Goal: Task Accomplishment & Management: Use online tool/utility

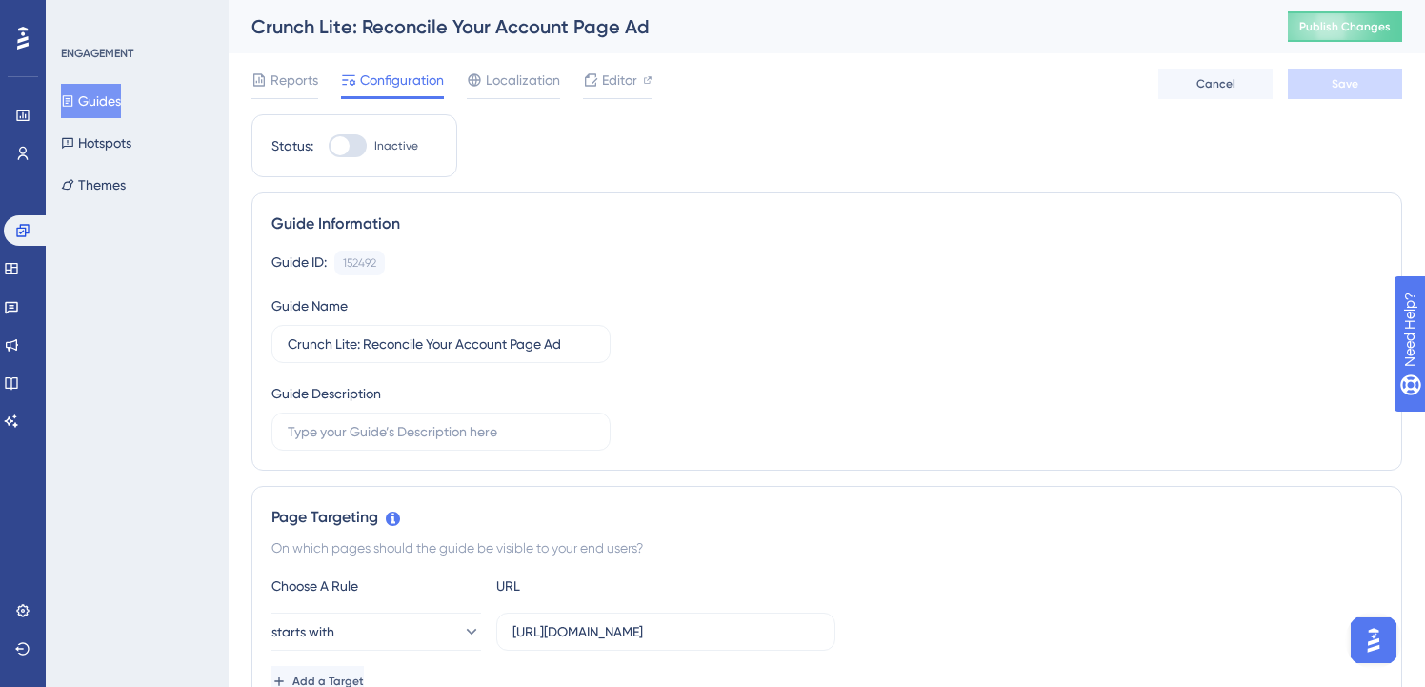
click at [120, 93] on button "Guides" at bounding box center [91, 101] width 60 height 34
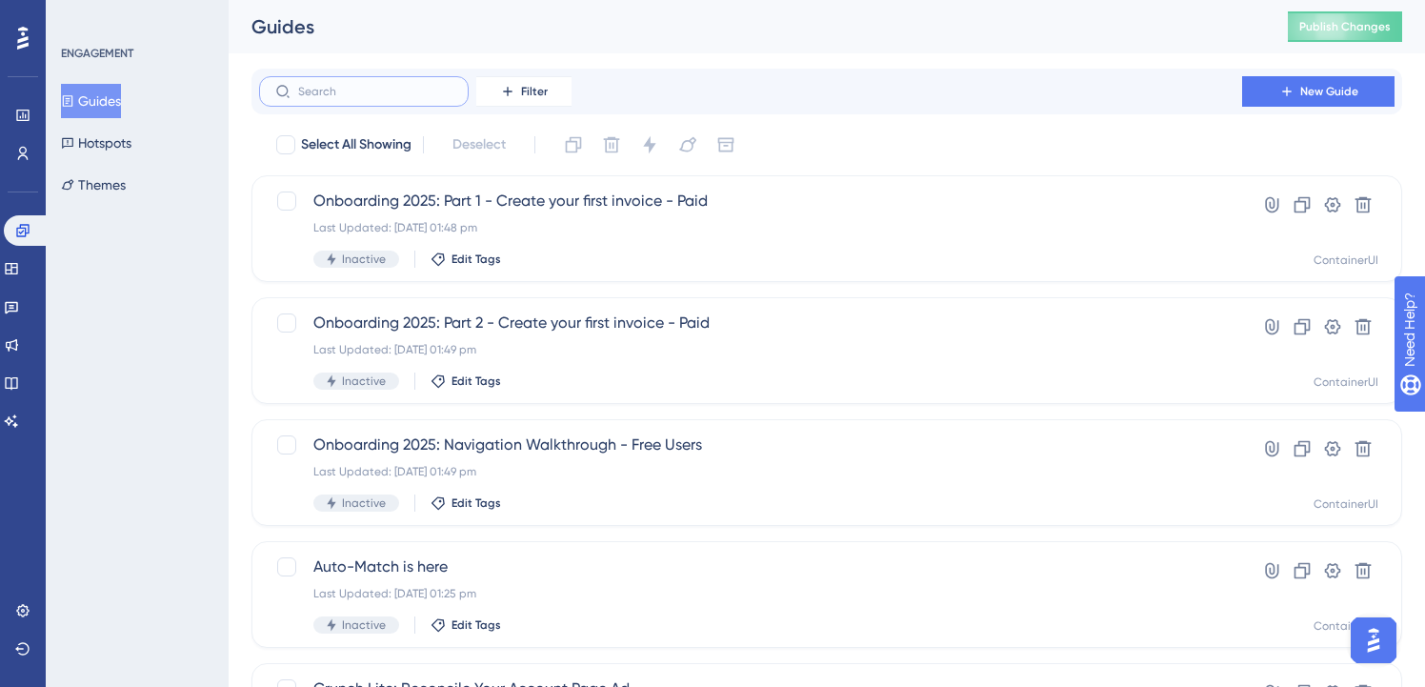
click at [422, 85] on input "text" at bounding box center [375, 91] width 154 height 13
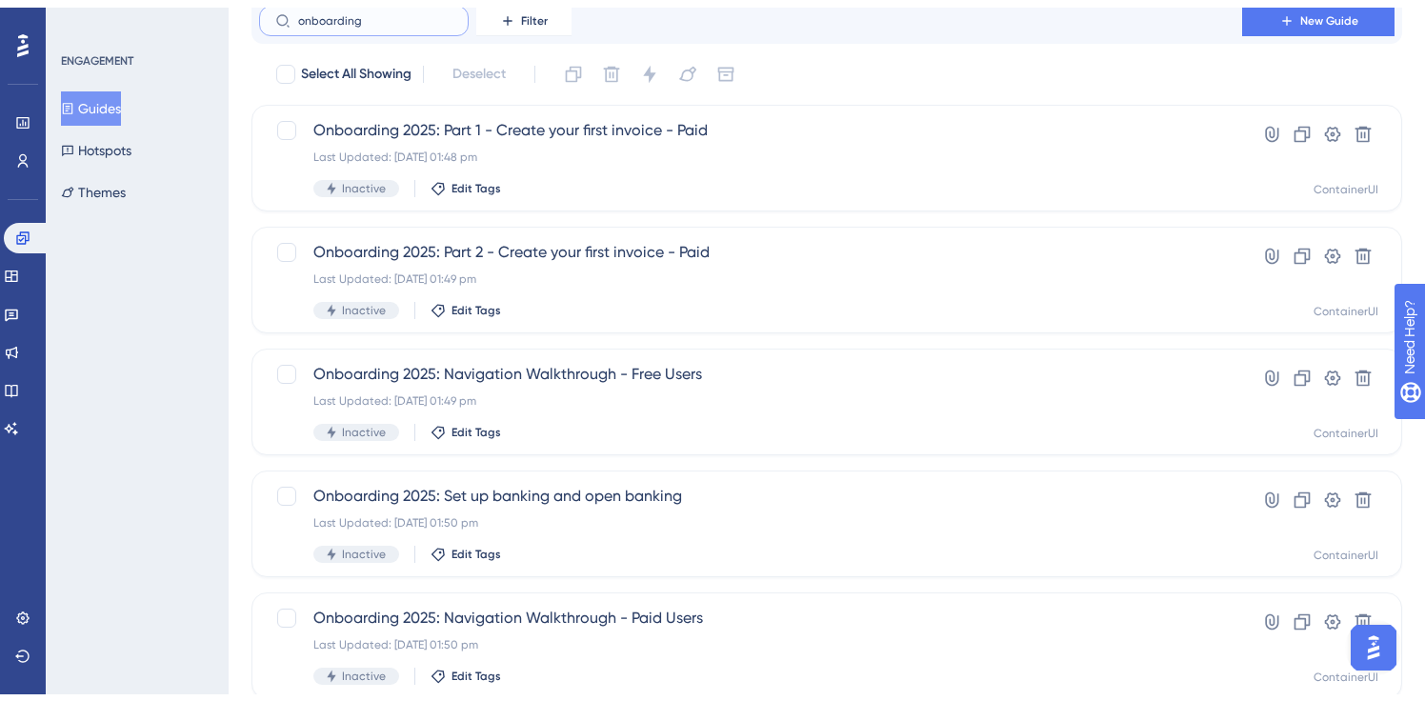
scroll to position [130, 0]
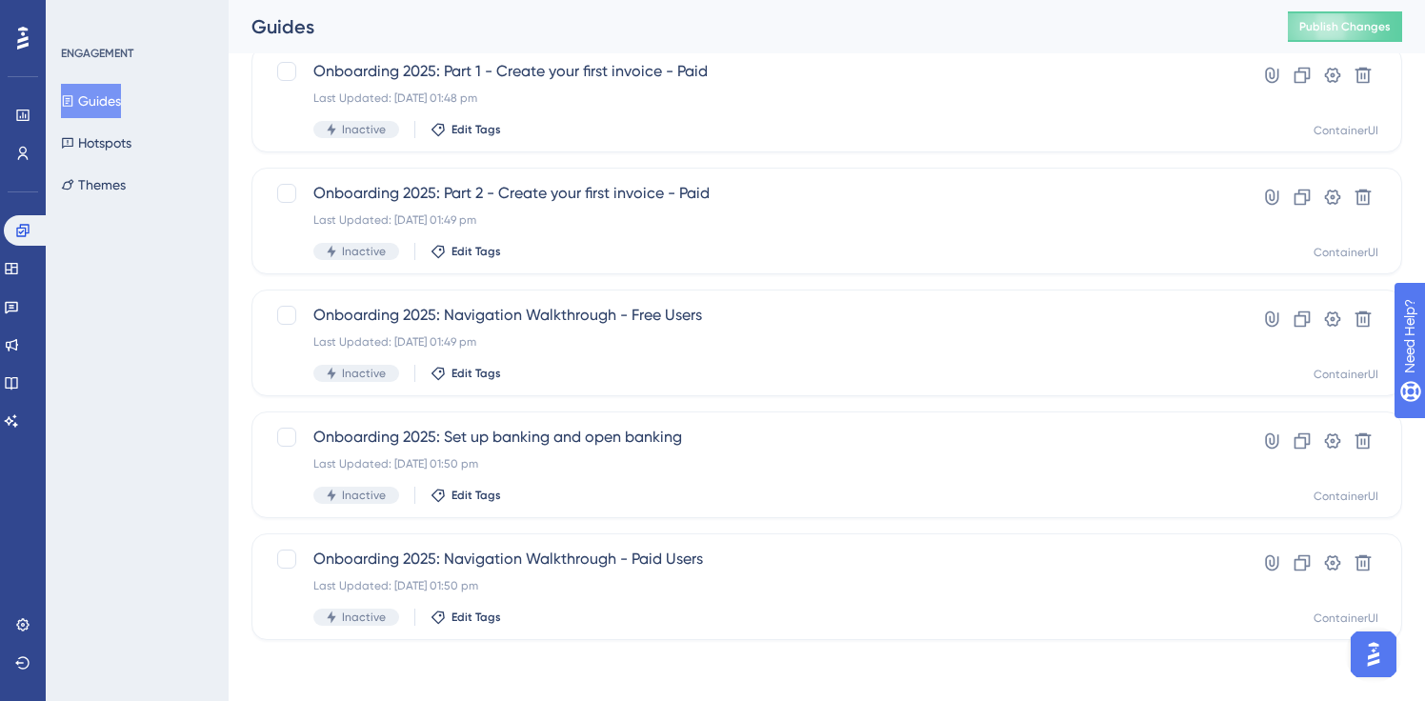
type input "onboarding"
drag, startPoint x: 311, startPoint y: 278, endPoint x: 532, endPoint y: 317, distance: 224.5
click at [532, 317] on div "Select All Showing Deselect Onboarding 2025: Part 1 - Create your first invoice…" at bounding box center [827, 320] width 1151 height 640
click at [217, 239] on div "ENGAGEMENT Guides Hotspots Themes" at bounding box center [137, 350] width 183 height 701
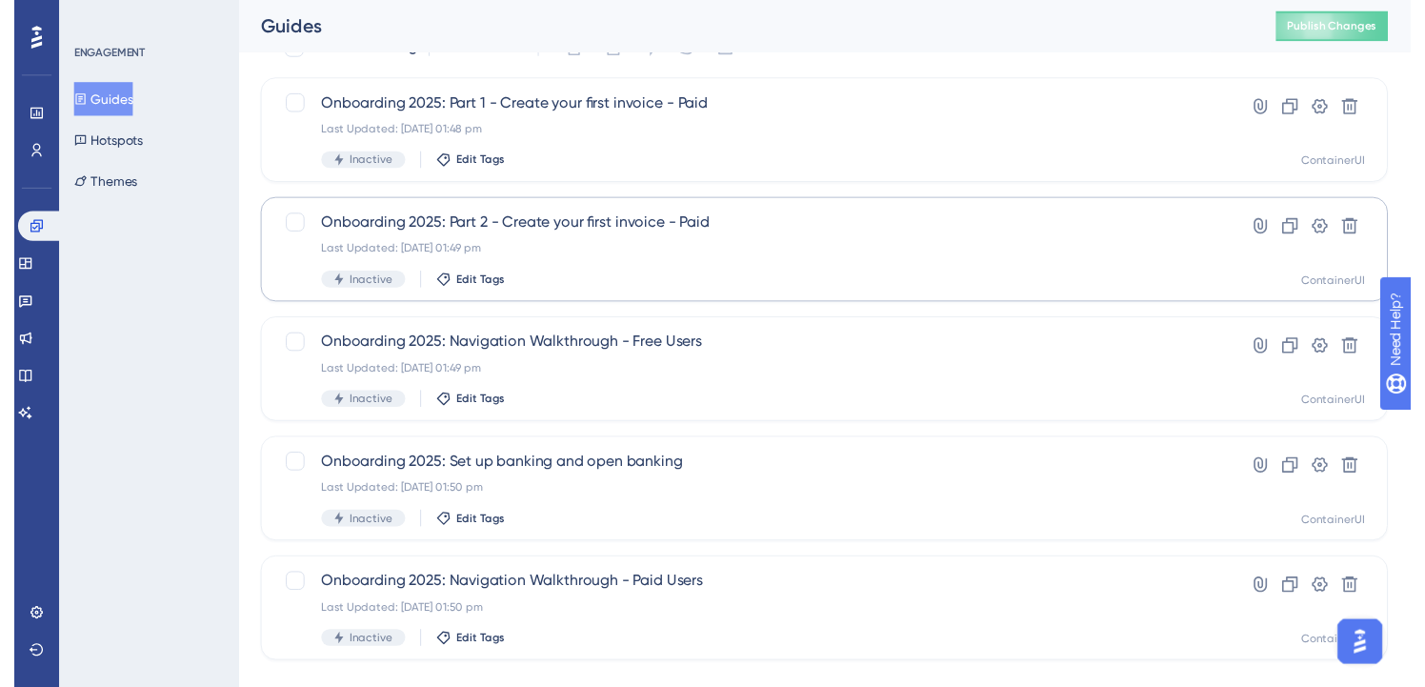
scroll to position [0, 0]
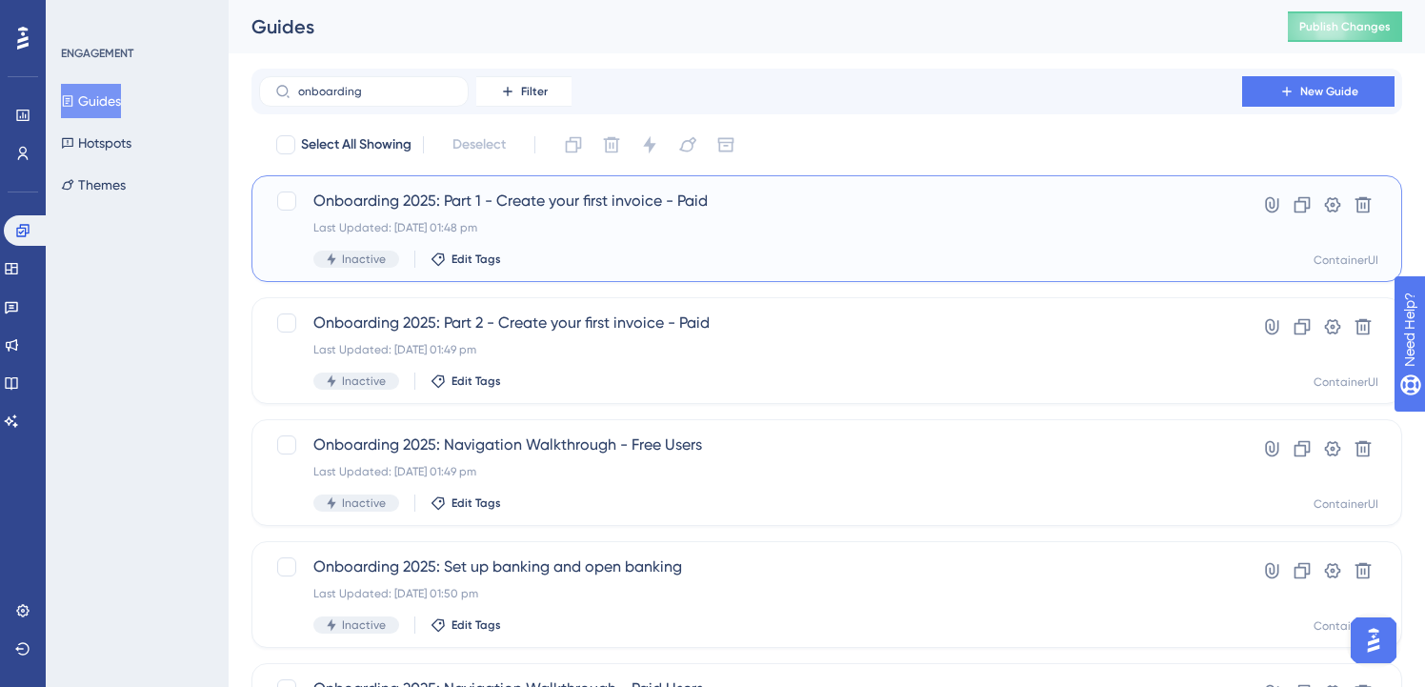
click at [579, 210] on span "Onboarding 2025: Part 1 - Create your first invoice - Paid" at bounding box center [750, 201] width 875 height 23
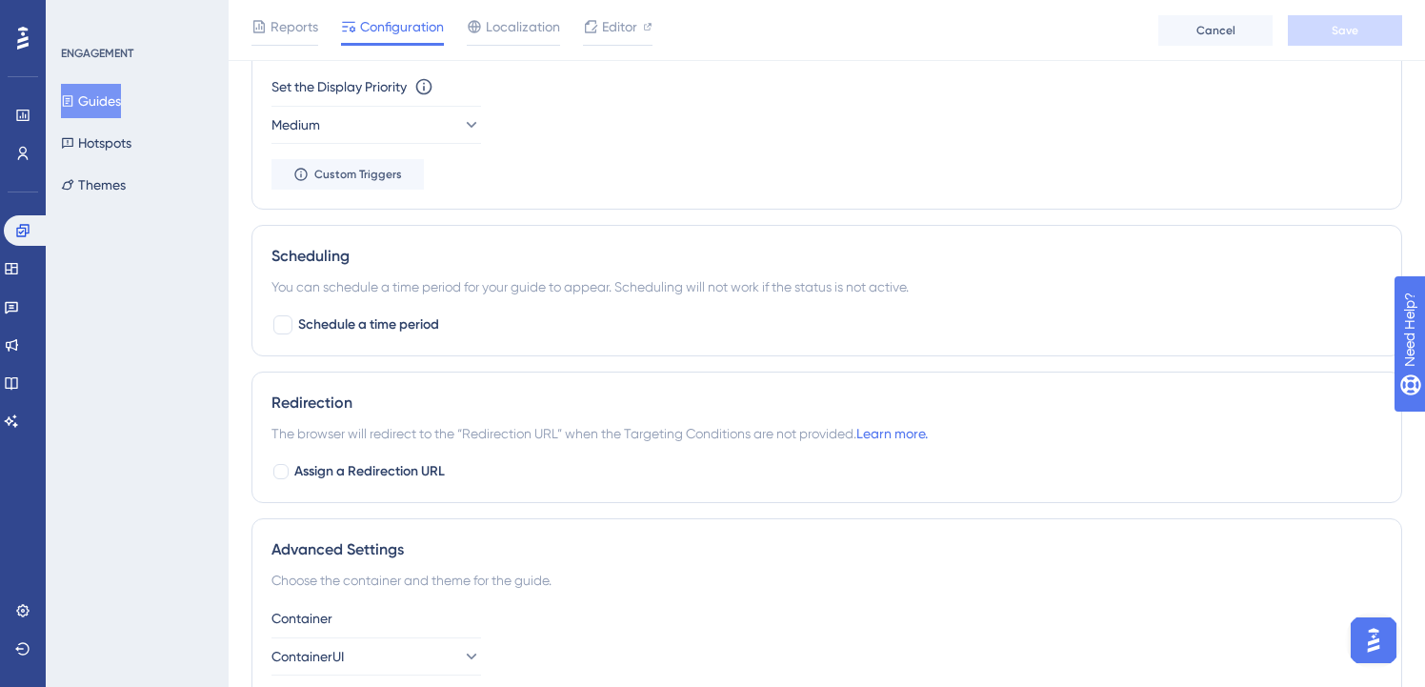
scroll to position [432, 0]
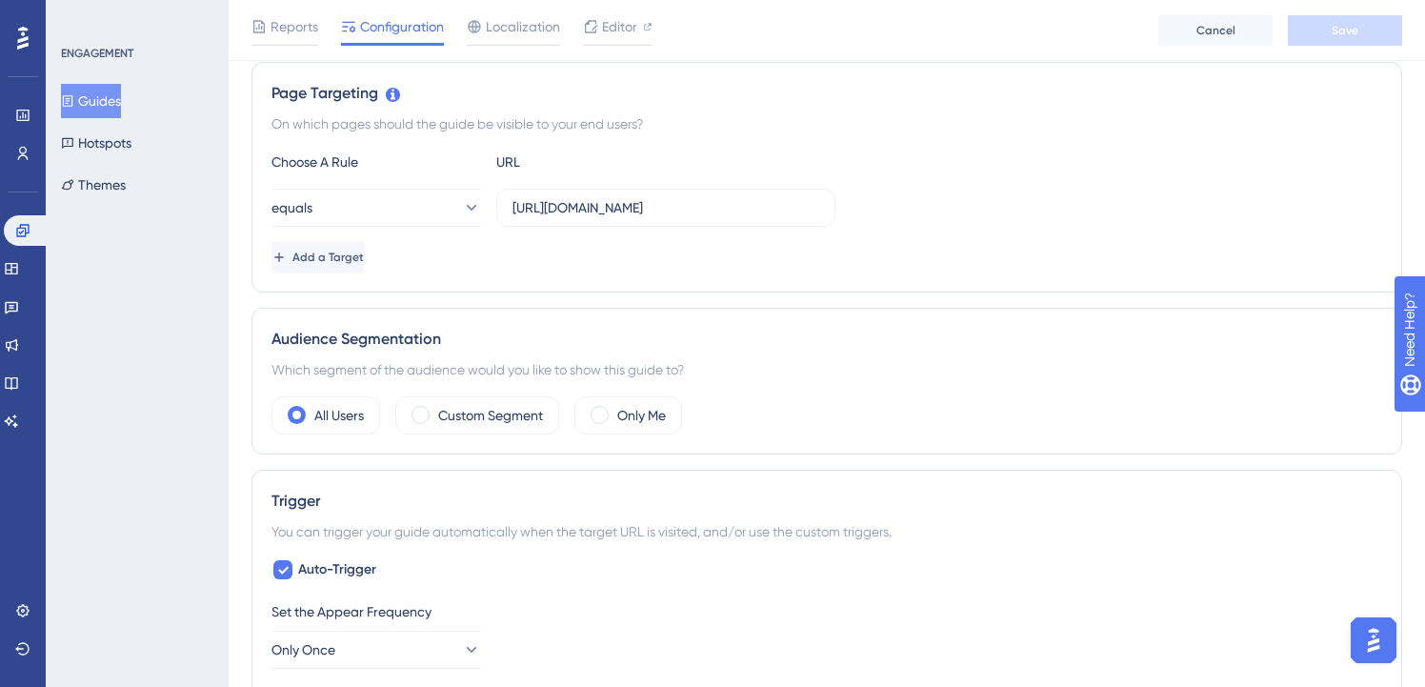
click at [87, 93] on button "Guides" at bounding box center [91, 101] width 60 height 34
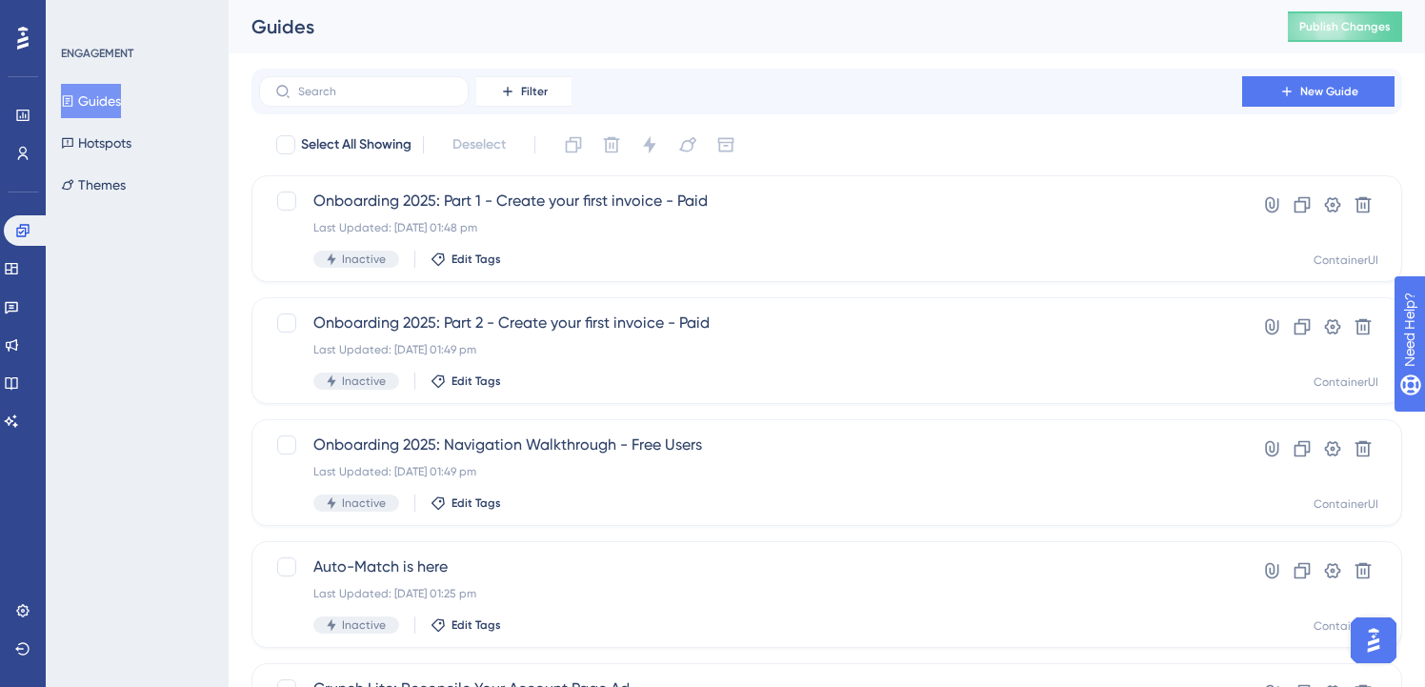
drag, startPoint x: 830, startPoint y: 154, endPoint x: 870, endPoint y: 124, distance: 50.3
click at [1289, 84] on icon at bounding box center [1287, 91] width 15 height 15
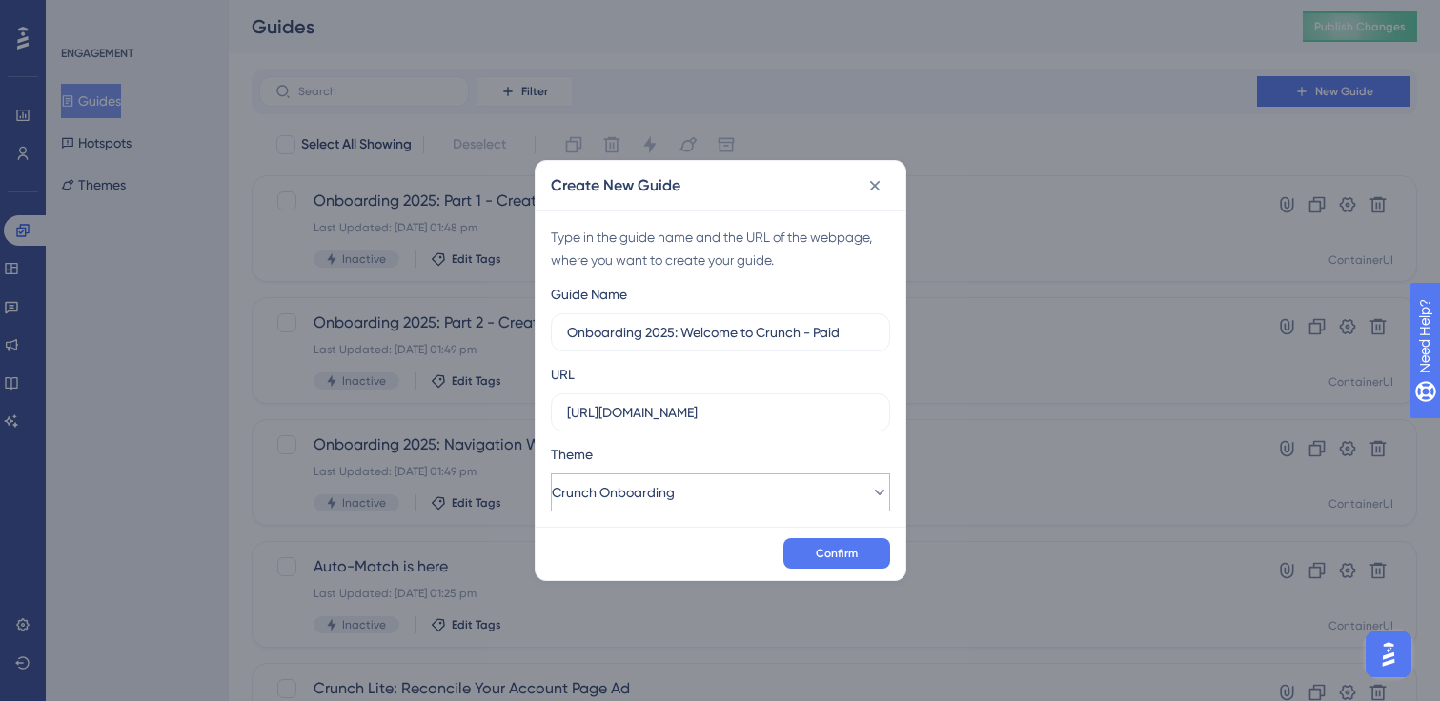
type input "Onboarding 2025: Welcome to Crunch - Paid"
click at [762, 495] on button "Crunch Onboarding" at bounding box center [720, 493] width 339 height 38
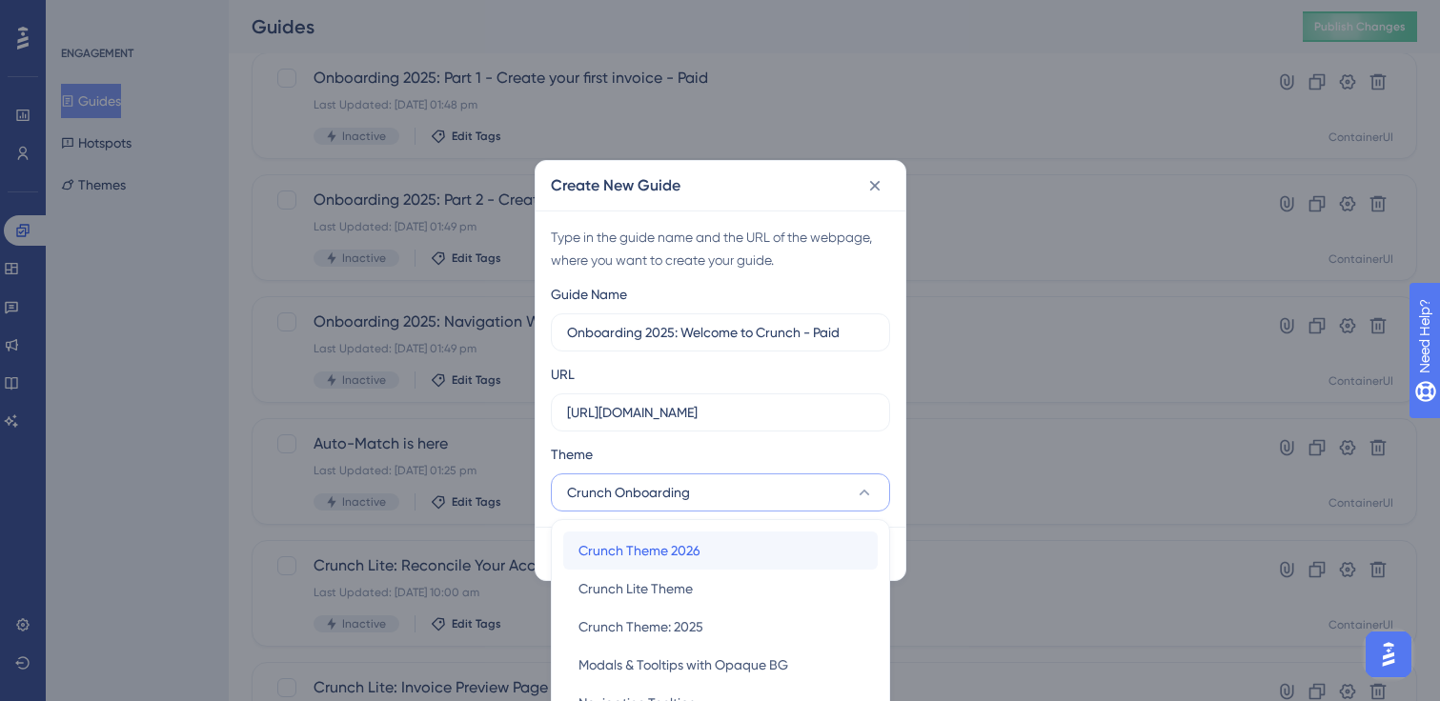
click at [746, 537] on div "Crunch Theme 2026 Crunch Theme 2026" at bounding box center [720, 551] width 284 height 38
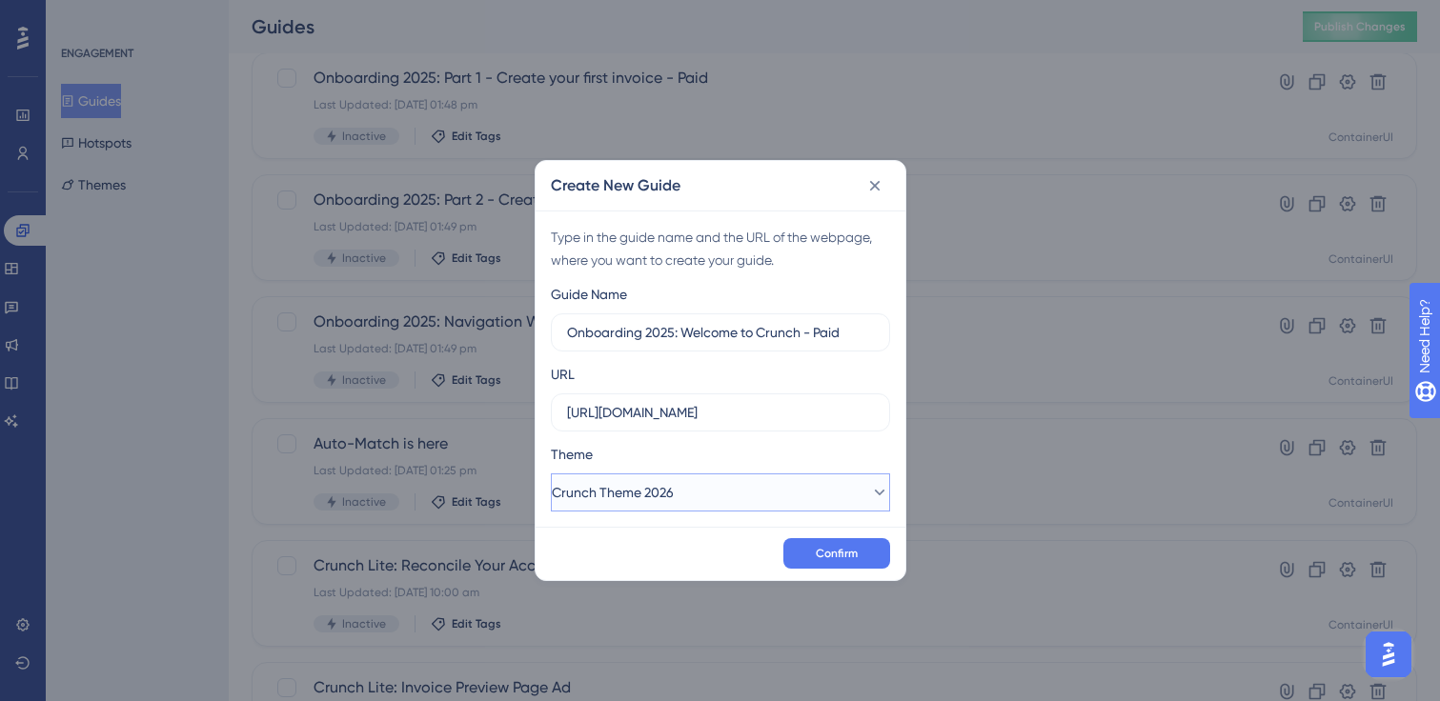
click at [756, 494] on button "Crunch Theme 2026" at bounding box center [720, 493] width 339 height 38
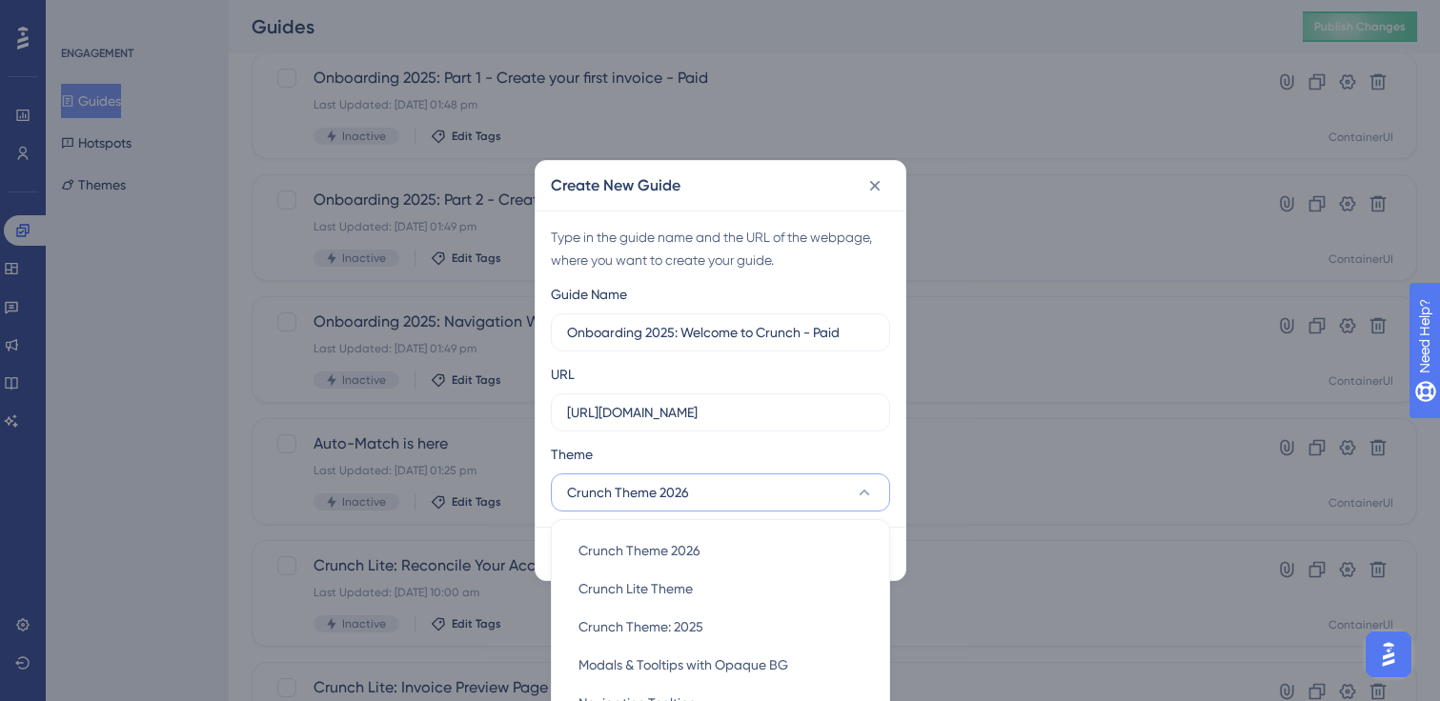
scroll to position [246, 0]
click at [776, 545] on div "Crunch Theme 2026 Crunch Theme 2026" at bounding box center [720, 551] width 284 height 38
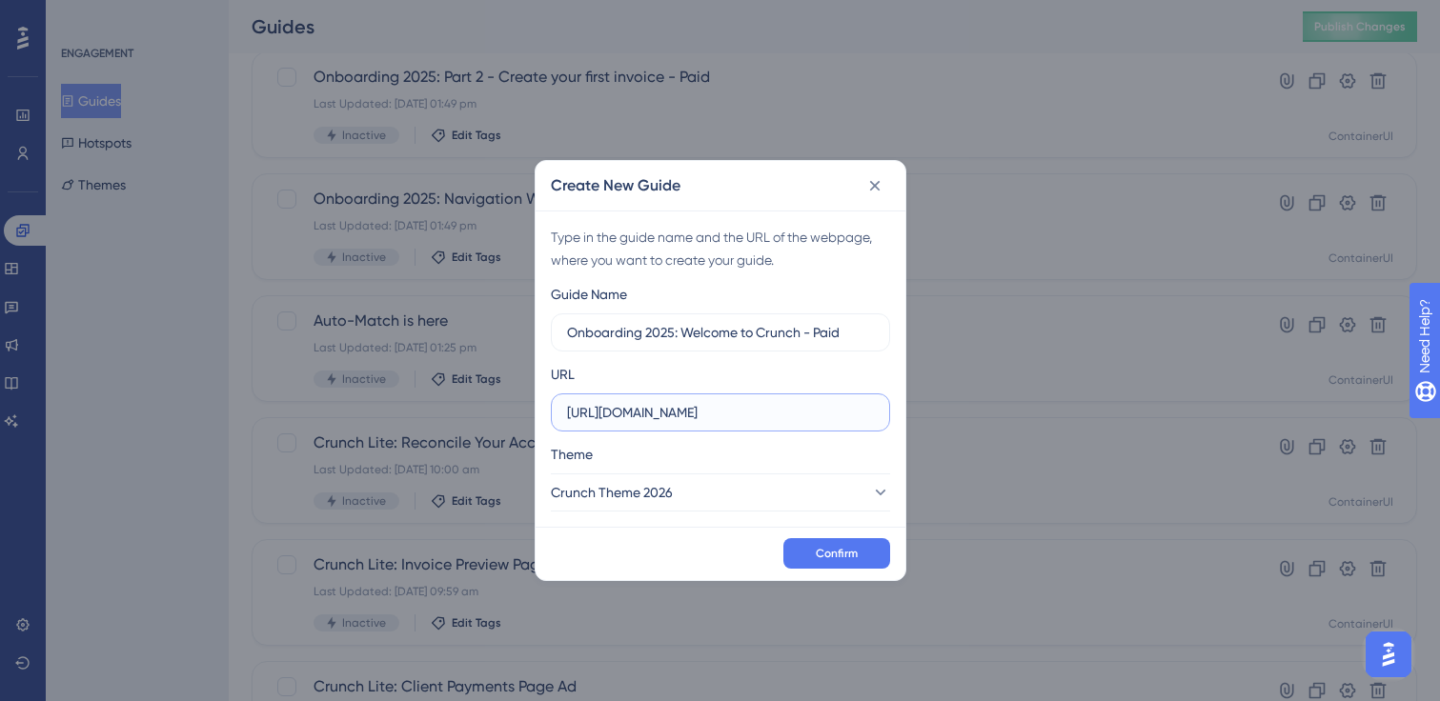
click at [753, 412] on input "https://my.crunch.co.uk" at bounding box center [720, 412] width 307 height 21
click at [752, 412] on input "https://my.crunch.co.uk" at bounding box center [720, 412] width 307 height 21
paste input "/home/welcome/"
type input "https://my.crunch.co.uk/home/welcome/"
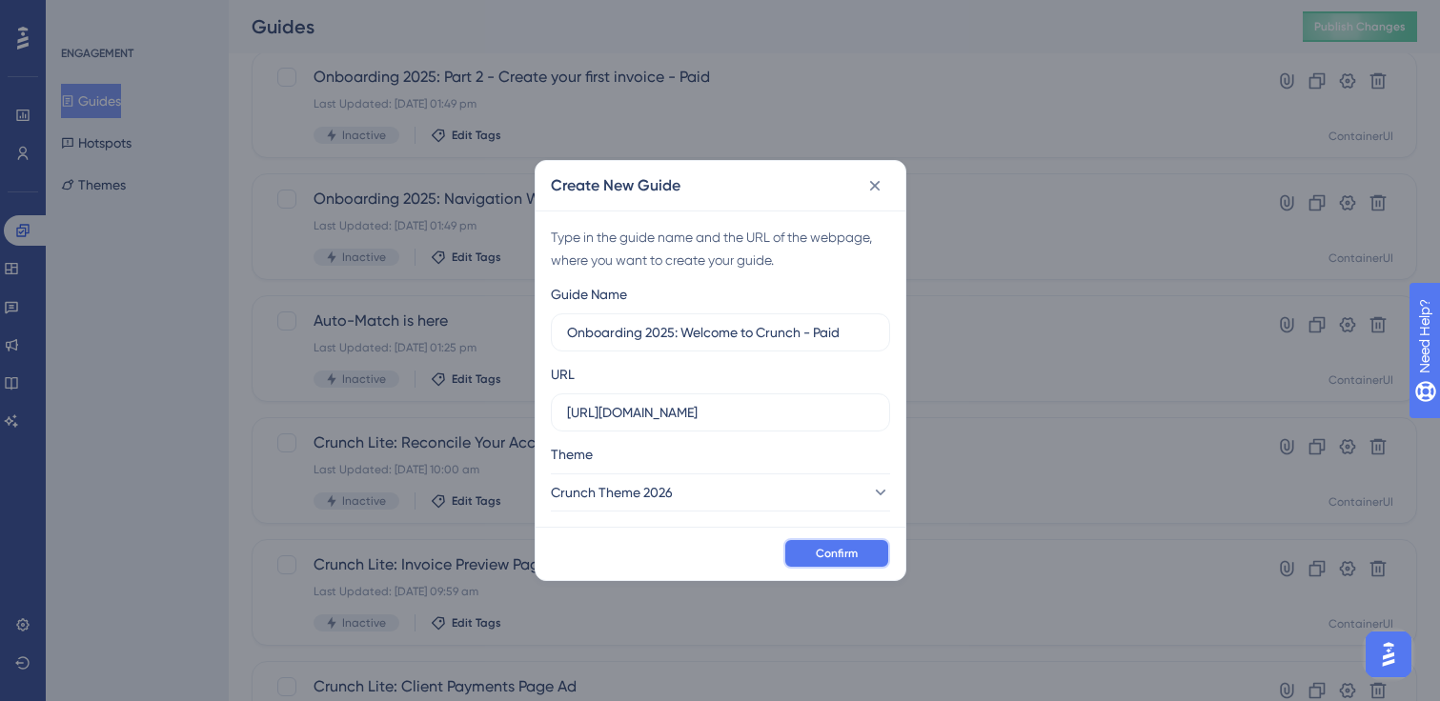
click at [863, 557] on button "Confirm" at bounding box center [836, 553] width 107 height 30
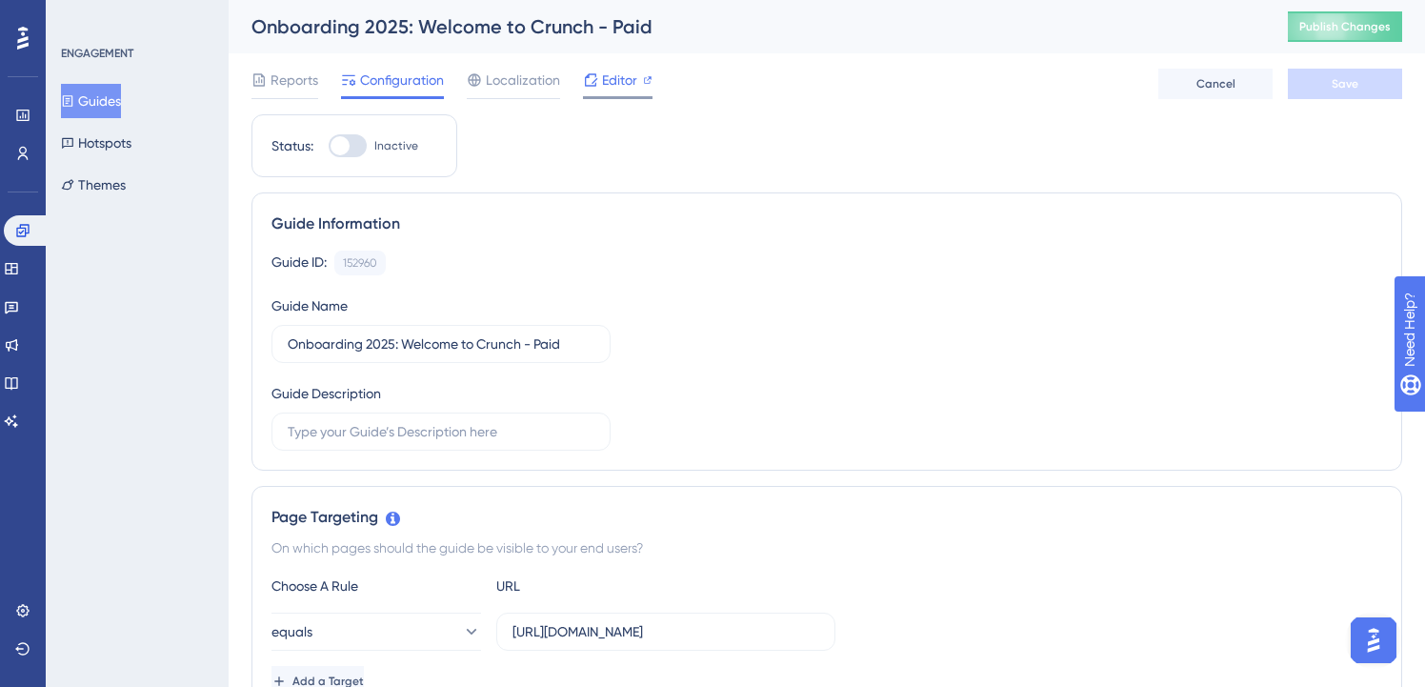
click at [607, 85] on span "Editor" at bounding box center [619, 80] width 35 height 23
